Goal: Information Seeking & Learning: Learn about a topic

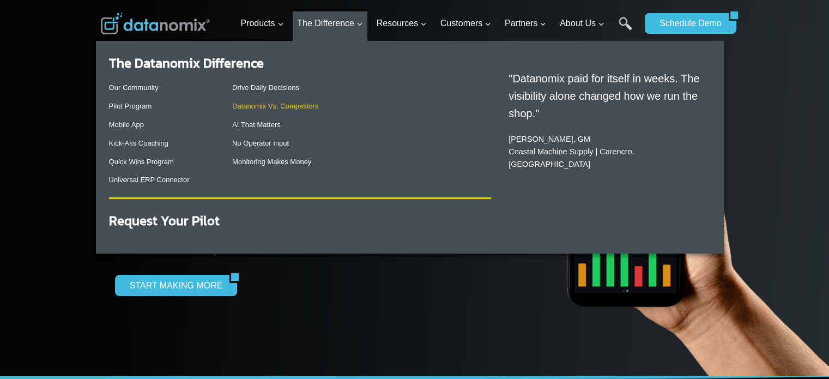
click at [300, 110] on link "Datanomix Vs. Competitors" at bounding box center [275, 106] width 86 height 8
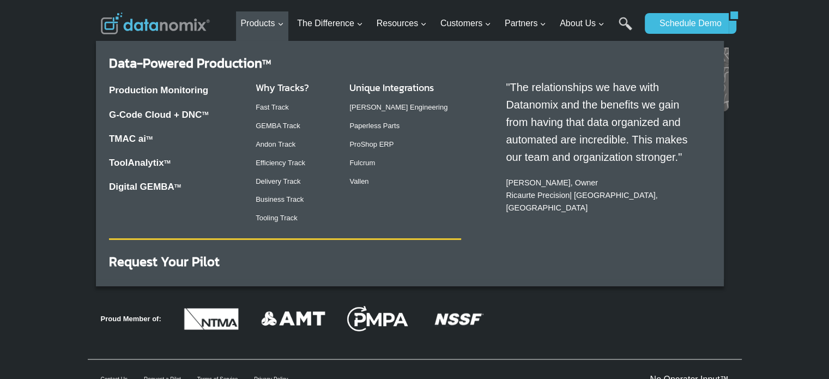
scroll to position [1899, 0]
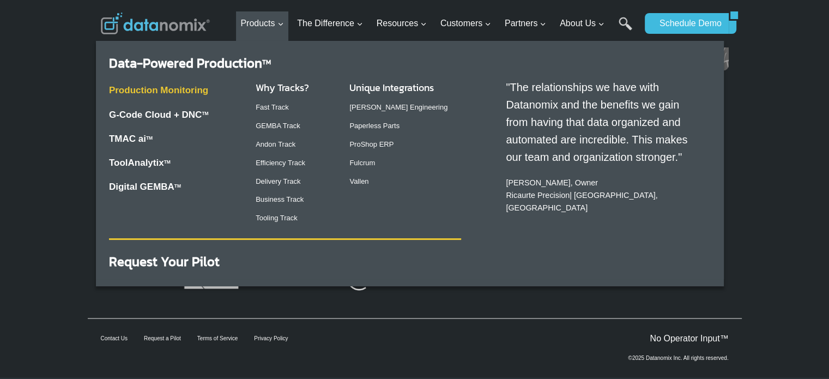
click at [144, 92] on link "Production Monitoring" at bounding box center [158, 90] width 99 height 10
